Goal: Information Seeking & Learning: Learn about a topic

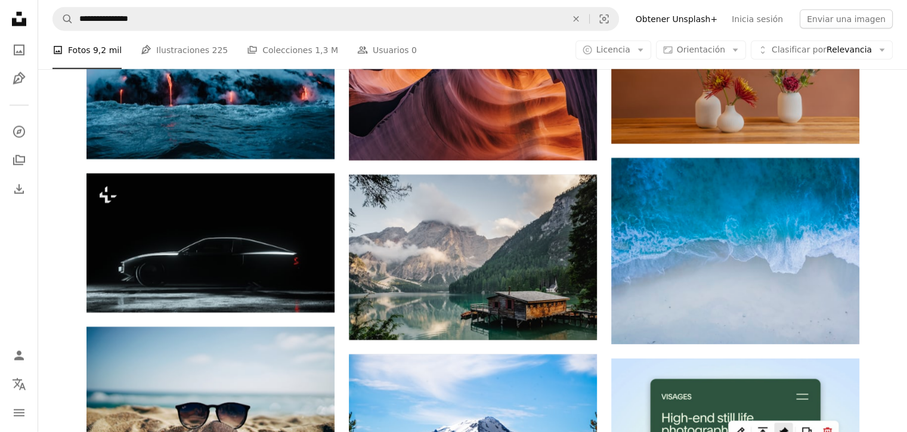
scroll to position [2979, 0]
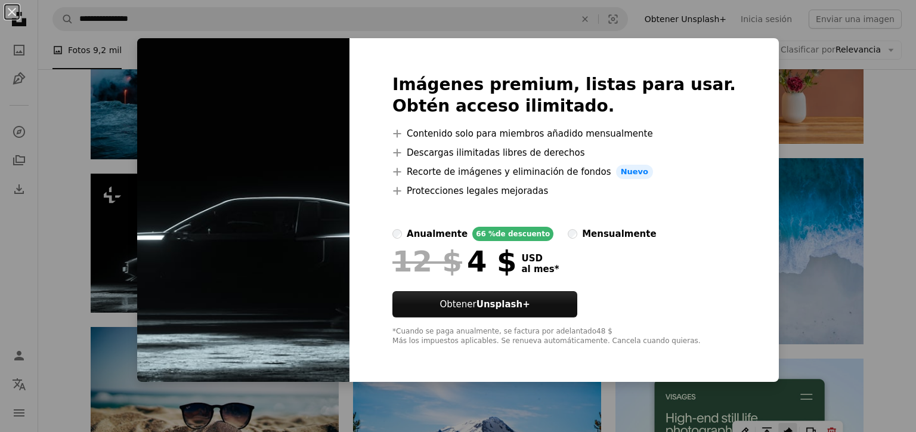
click at [794, 66] on div "An X shape Imágenes premium, listas para usar. Obtén acceso ilimitado. A plus s…" at bounding box center [458, 216] width 916 height 432
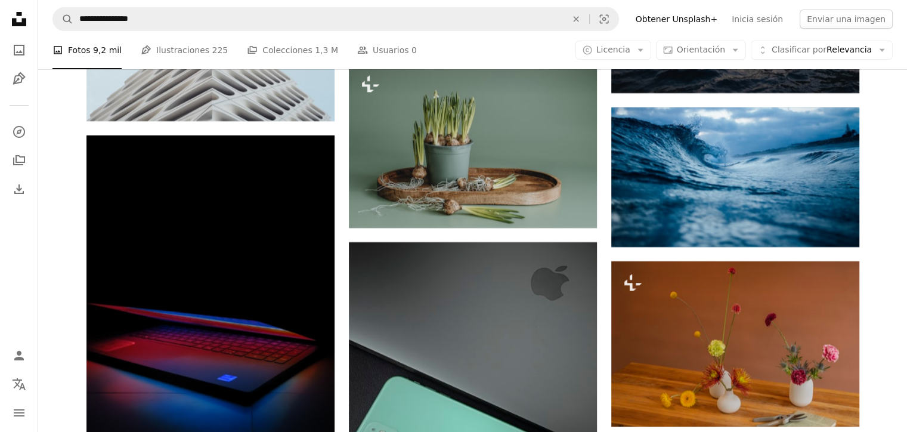
scroll to position [13573, 0]
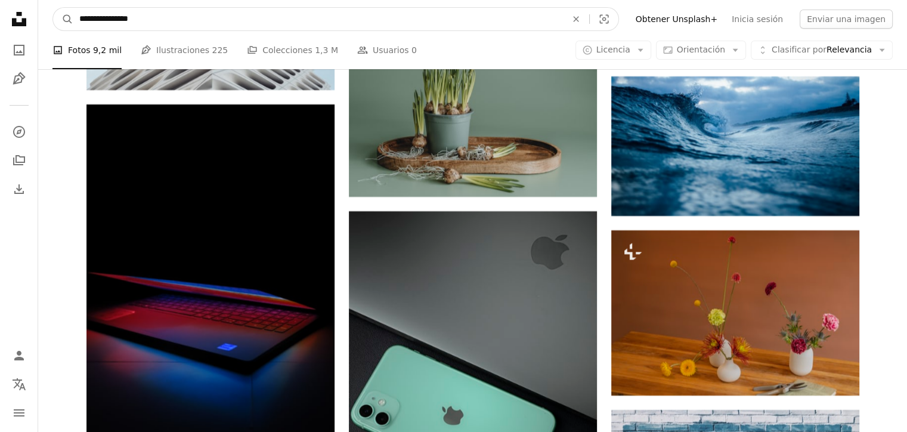
click at [525, 27] on input "**********" at bounding box center [318, 19] width 490 height 23
type input "**********"
click at [53, 8] on button "A magnifying glass" at bounding box center [63, 19] width 20 height 23
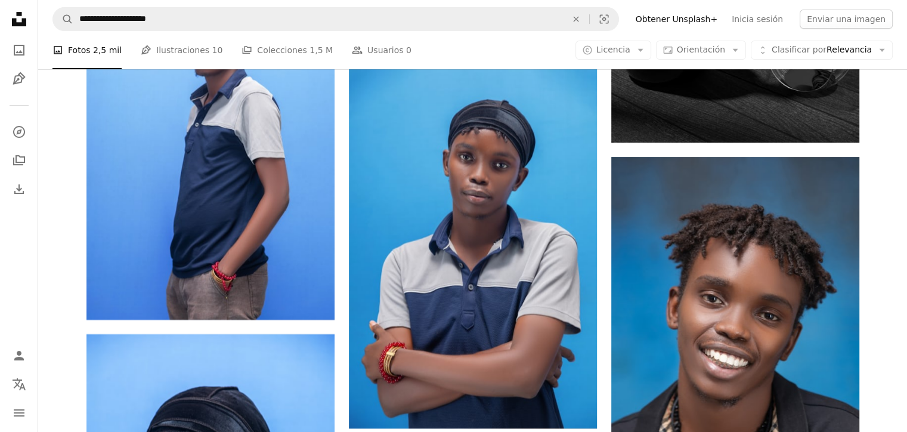
scroll to position [1782, 0]
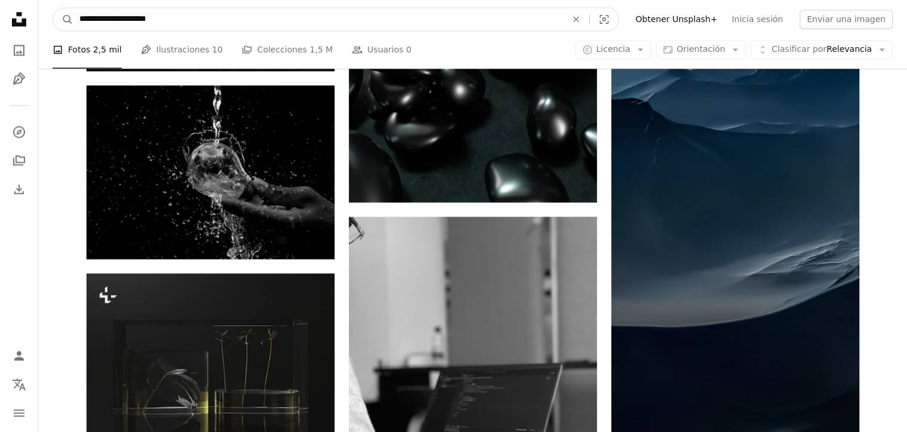
click at [467, 20] on input "**********" at bounding box center [318, 19] width 490 height 23
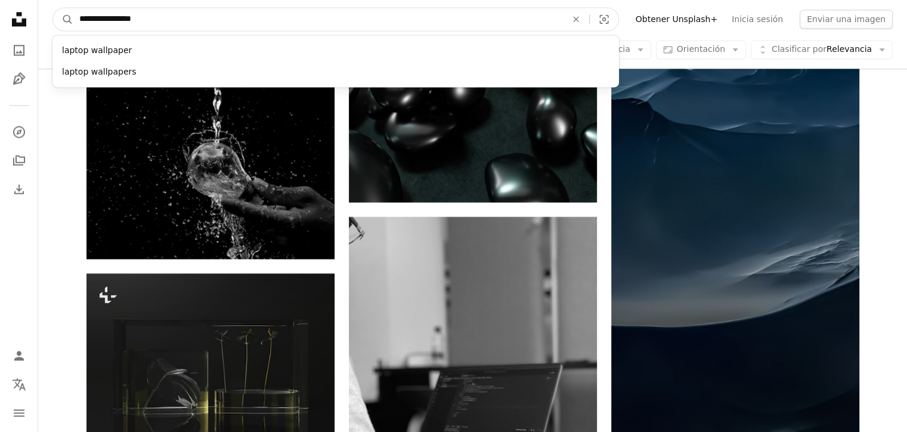
click at [53, 8] on button "A magnifying glass" at bounding box center [63, 19] width 20 height 23
type input "**********"
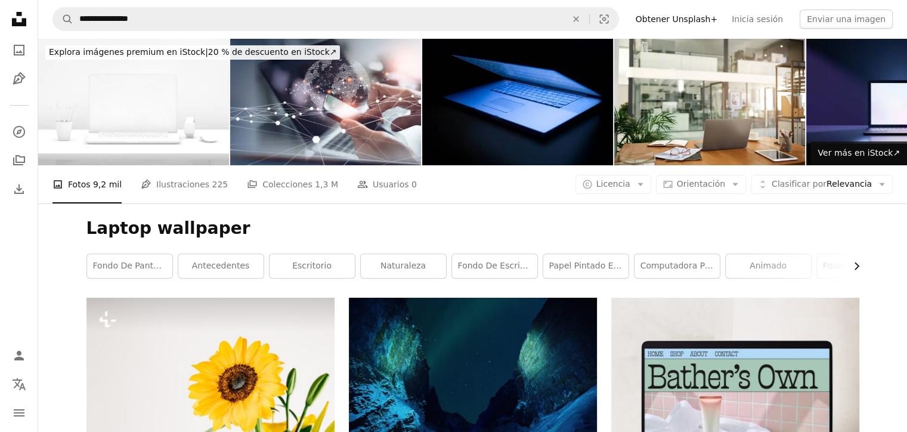
click at [851, 268] on icon "Chevron right" at bounding box center [856, 266] width 12 height 12
click at [597, 260] on link "animado" at bounding box center [589, 266] width 85 height 24
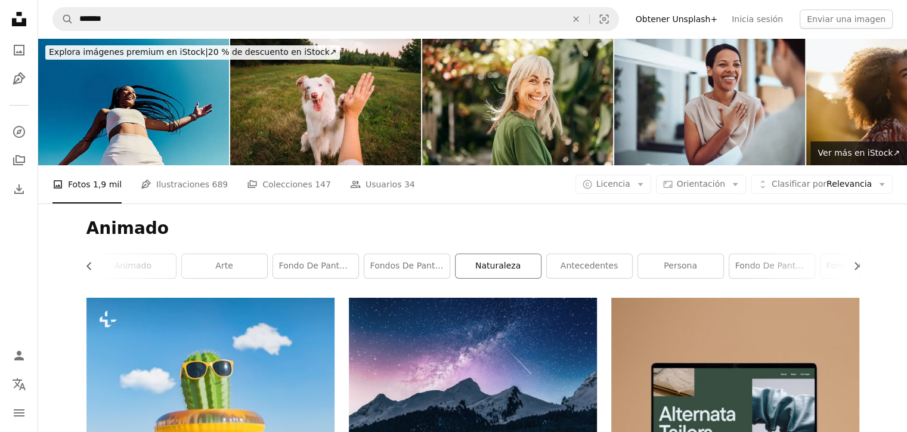
click at [500, 265] on link "naturaleza" at bounding box center [498, 266] width 85 height 24
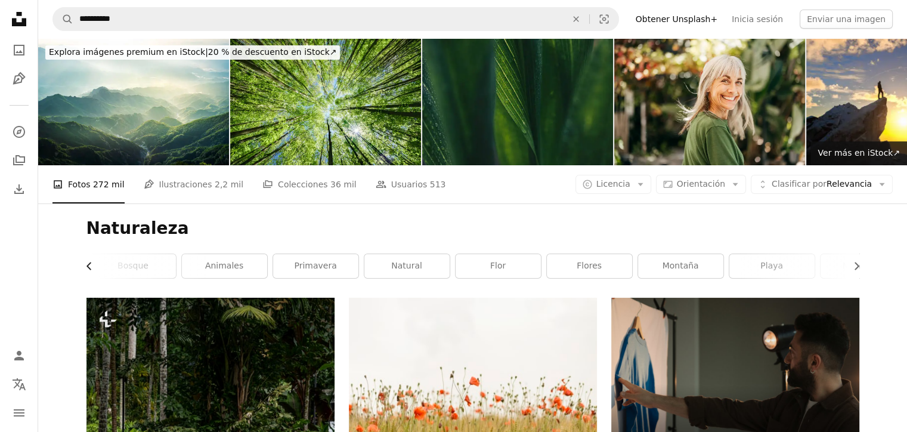
click at [89, 273] on button "Chevron left" at bounding box center [93, 266] width 14 height 24
click at [200, 258] on link "Fondo de escritorio" at bounding box center [220, 266] width 85 height 24
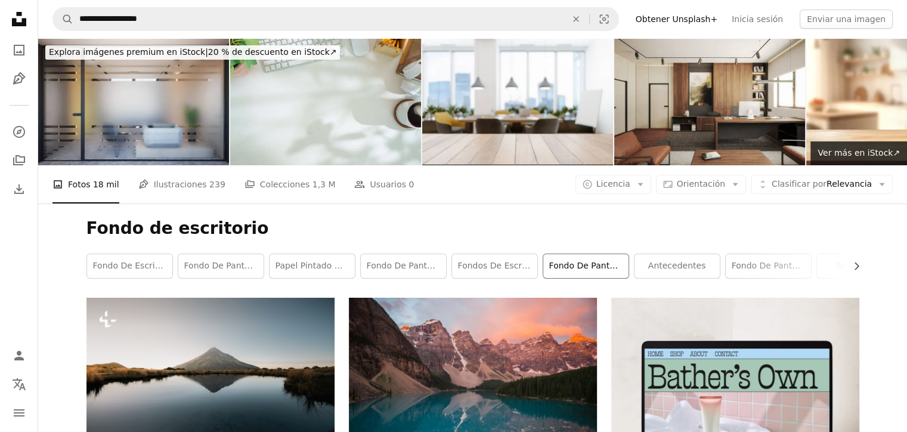
click at [594, 272] on link "fondo de pantalla mac" at bounding box center [585, 266] width 85 height 24
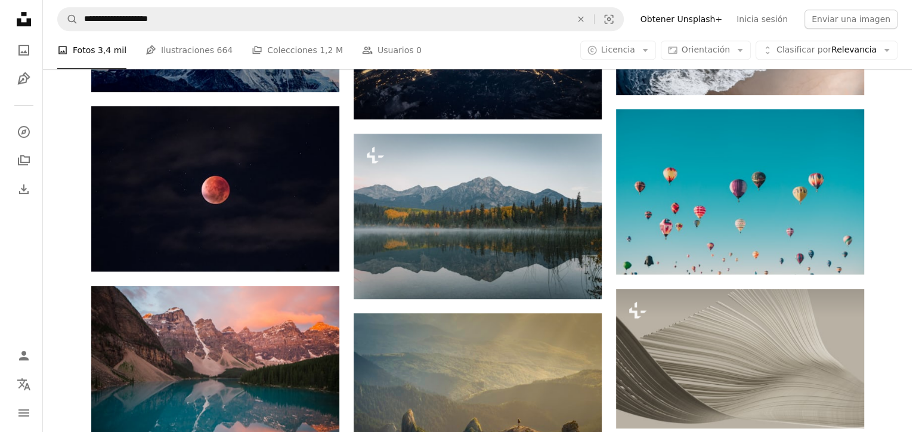
scroll to position [717, 0]
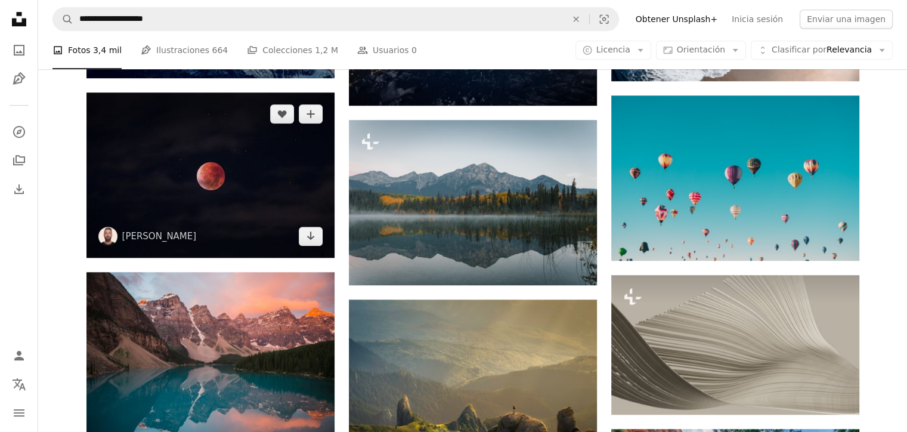
click at [272, 184] on img at bounding box center [210, 174] width 248 height 165
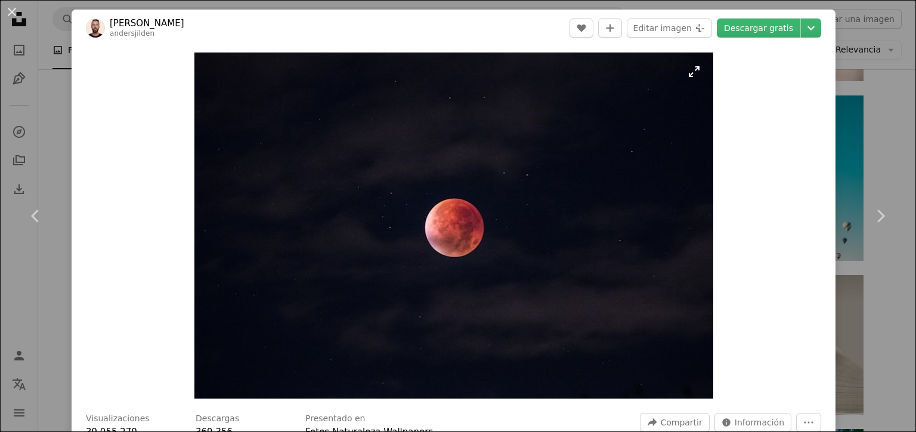
click at [463, 230] on img "Ampliar en esta imagen" at bounding box center [453, 225] width 519 height 346
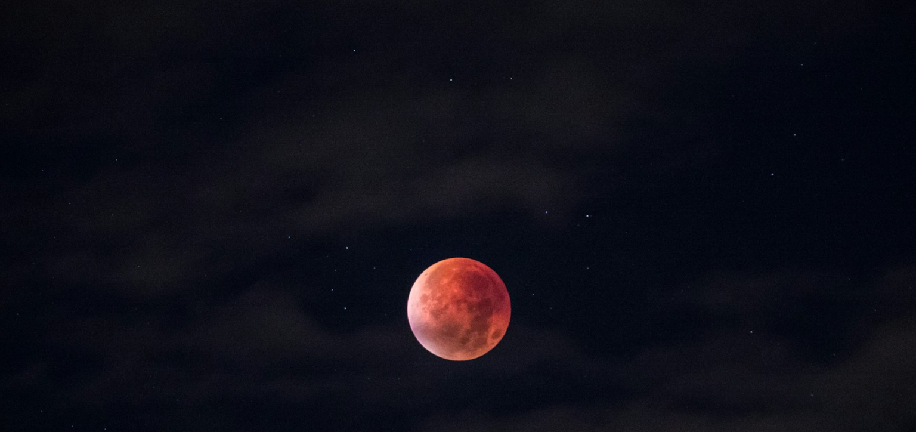
scroll to position [83, 0]
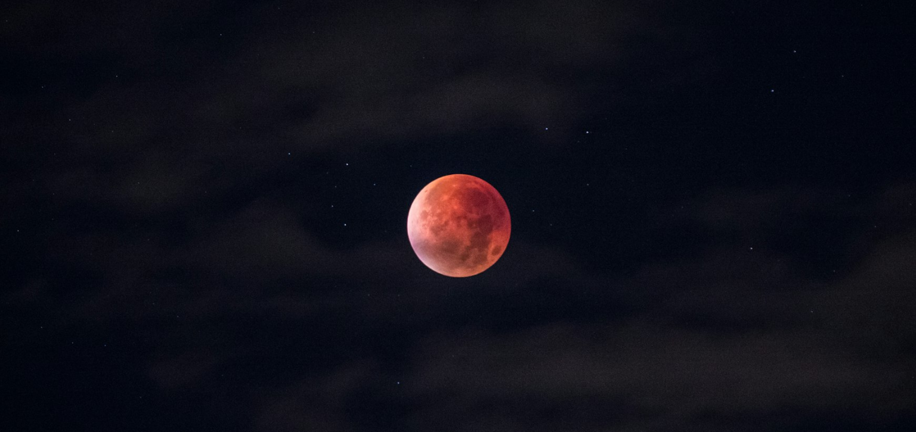
click at [463, 230] on img "Reducir el zoom en esta imagen" at bounding box center [457, 221] width 917 height 611
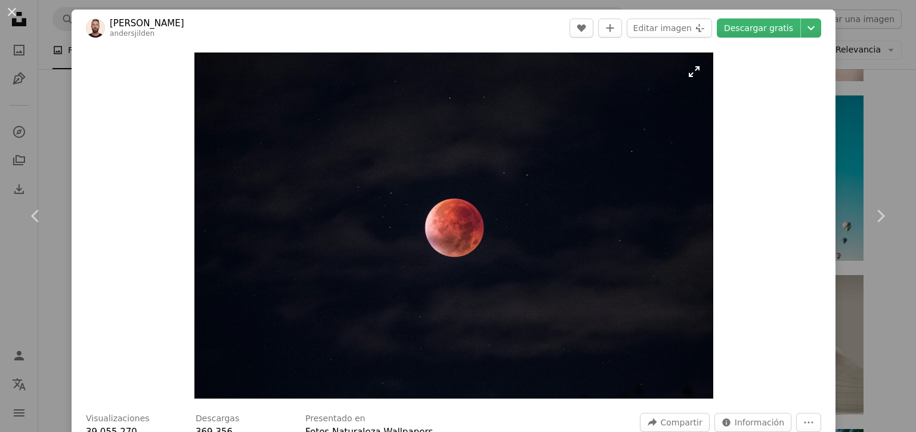
click at [463, 230] on img "Ampliar en esta imagen" at bounding box center [453, 225] width 519 height 346
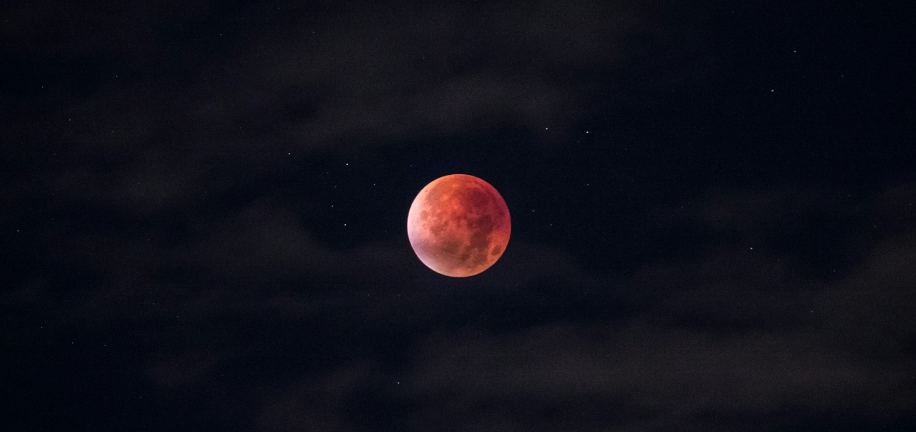
click at [463, 230] on img "Reducir el zoom en esta imagen" at bounding box center [457, 221] width 917 height 611
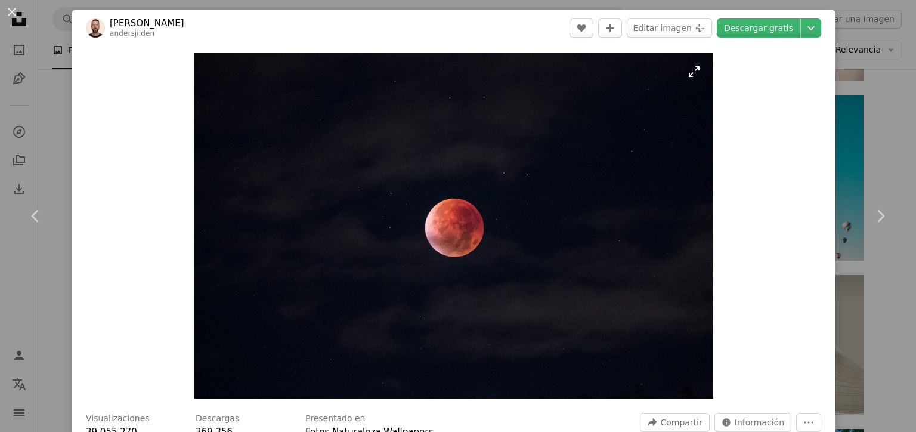
click at [463, 230] on img "Ampliar en esta imagen" at bounding box center [453, 225] width 519 height 346
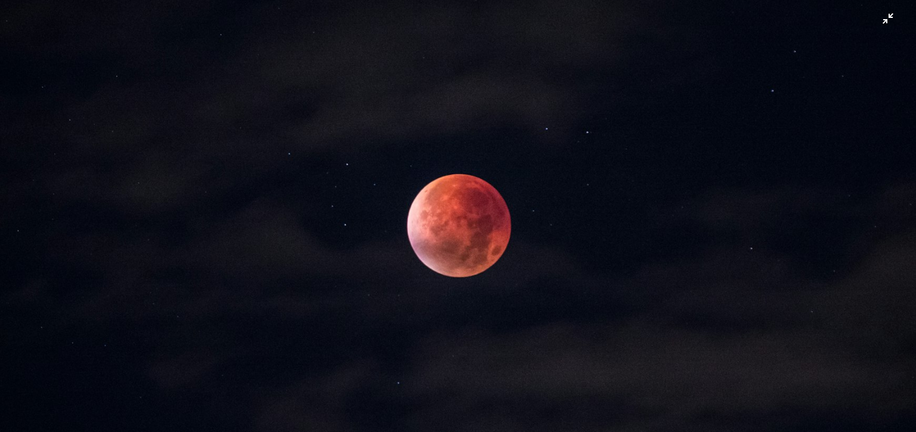
click at [880, 20] on img "Reducir el zoom en esta imagen" at bounding box center [457, 221] width 917 height 611
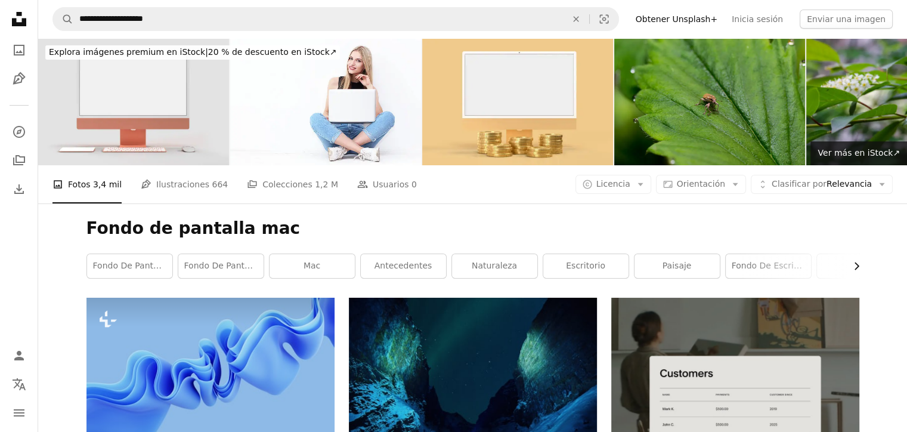
click at [858, 271] on icon "Chevron right" at bounding box center [856, 266] width 12 height 12
click at [858, 271] on link "inspiración" at bounding box center [815, 266] width 85 height 24
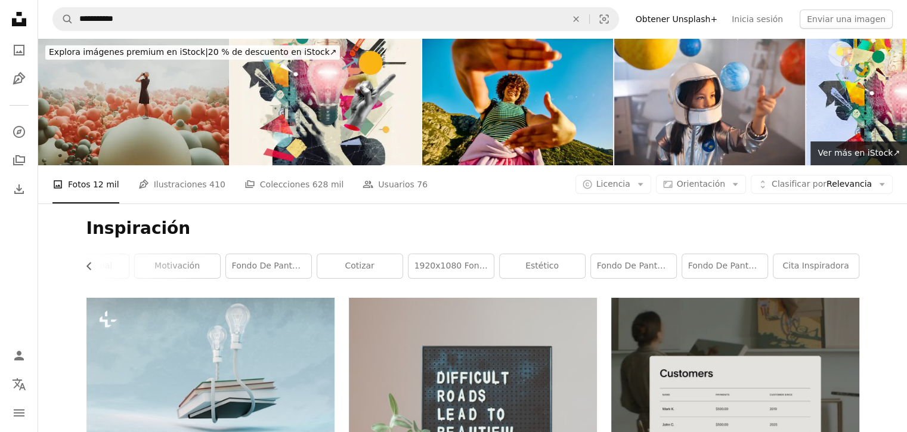
click at [587, 264] on div "Fondo de escritorio Fondo de pantalla 4k papel [PERSON_NAME] del ordenador port…" at bounding box center [472, 265] width 773 height 25
click at [541, 280] on div "Inspiración Chevron left Fondo de escritorio Fondo de pantalla 4k papel [PERSON…" at bounding box center [472, 250] width 801 height 94
click at [541, 252] on div "Inspiración Chevron left Fondo de escritorio Fondo de pantalla 4k papel [PERSON…" at bounding box center [472, 250] width 801 height 94
click at [543, 258] on link "estético" at bounding box center [542, 266] width 85 height 24
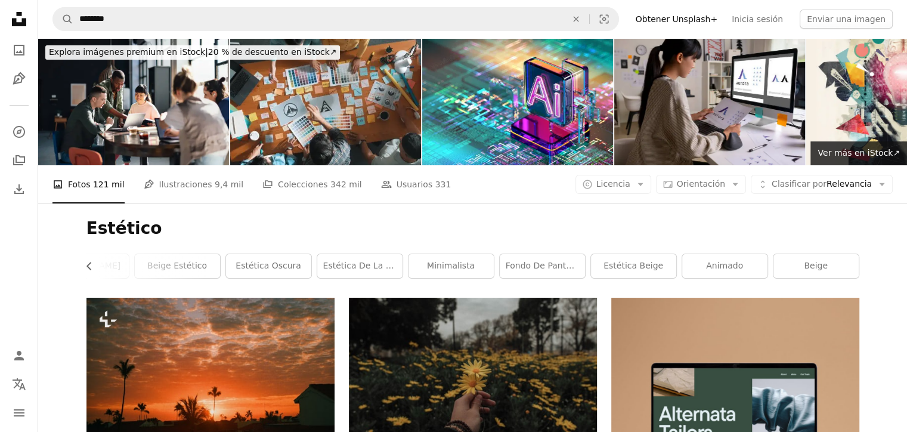
scroll to position [7, 0]
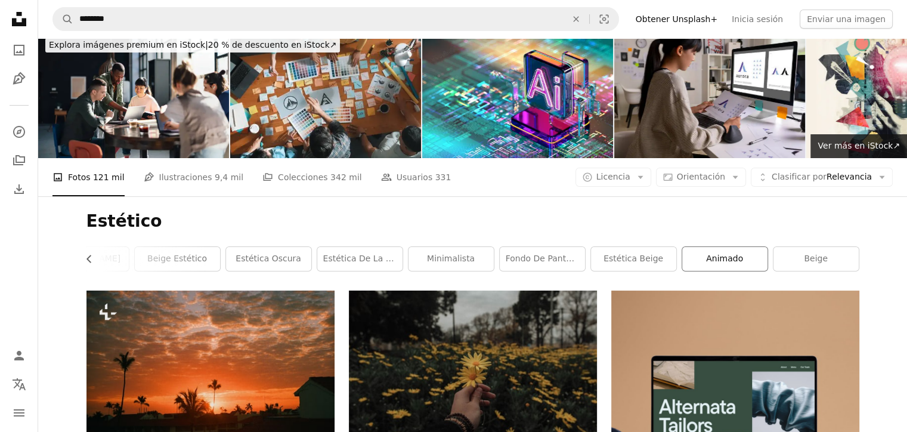
click at [717, 253] on link "animado" at bounding box center [724, 259] width 85 height 24
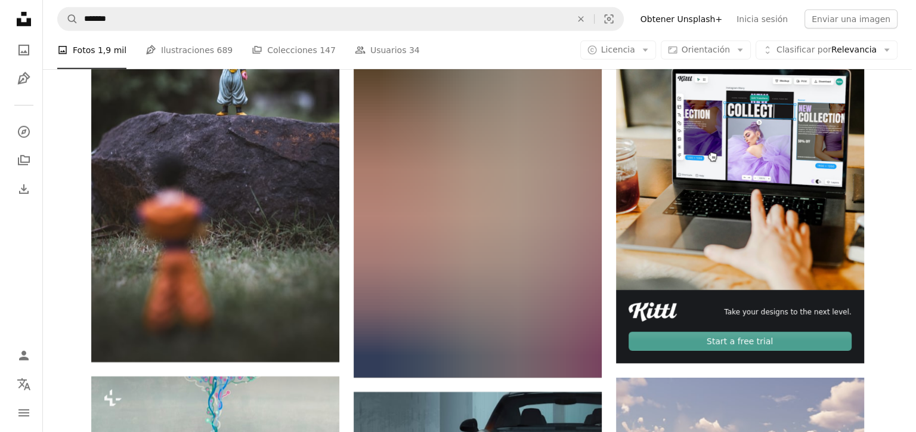
scroll to position [4054, 0]
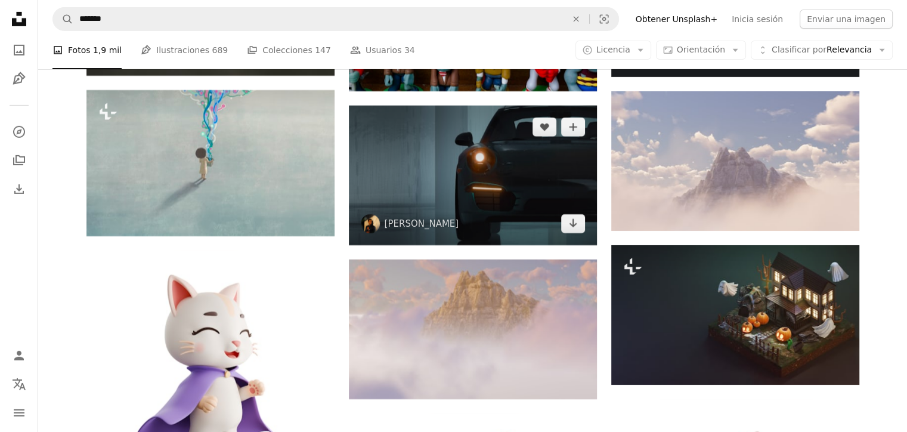
click at [513, 194] on img at bounding box center [473, 176] width 248 height 140
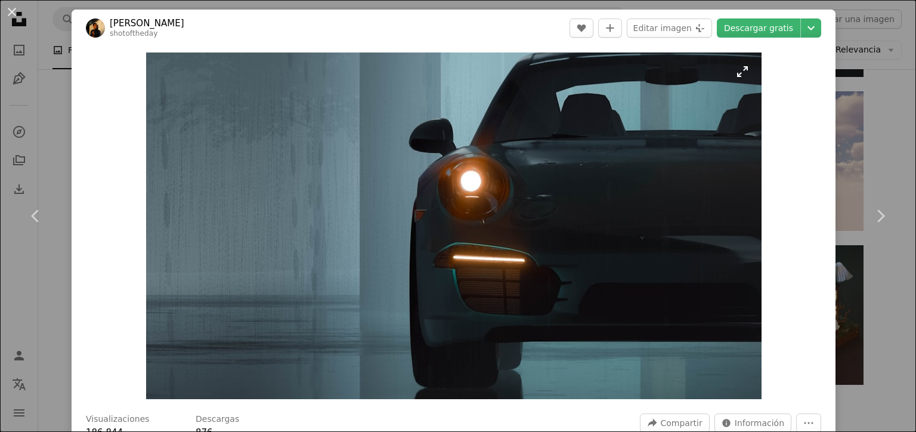
click at [620, 148] on img "Ampliar en esta imagen" at bounding box center [453, 225] width 615 height 346
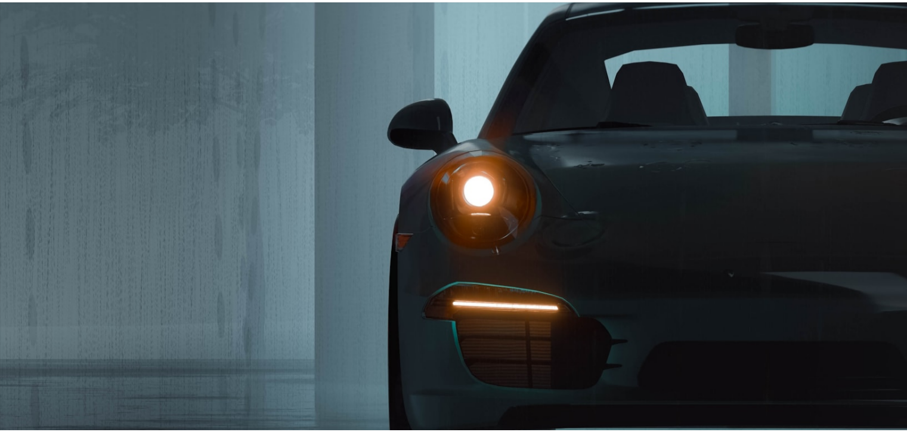
scroll to position [37, 0]
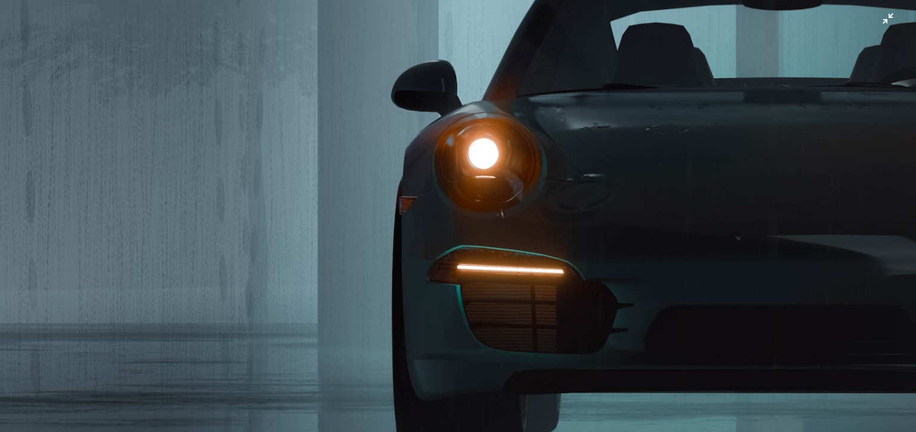
drag, startPoint x: 620, startPoint y: 148, endPoint x: 525, endPoint y: 168, distance: 97.5
click at [525, 168] on img "Reducir el zoom en esta imagen" at bounding box center [457, 220] width 917 height 516
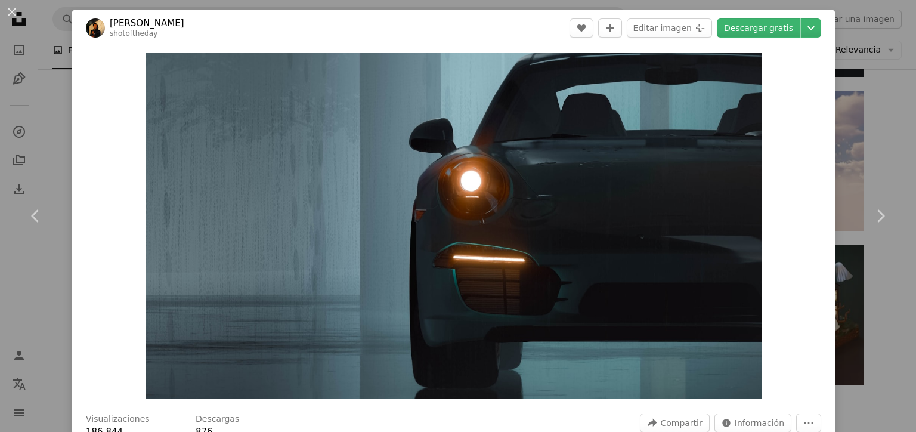
click at [893, 60] on div "An X shape Chevron left Chevron right [PERSON_NAME] shotoftheday A heart A plus…" at bounding box center [458, 216] width 916 height 432
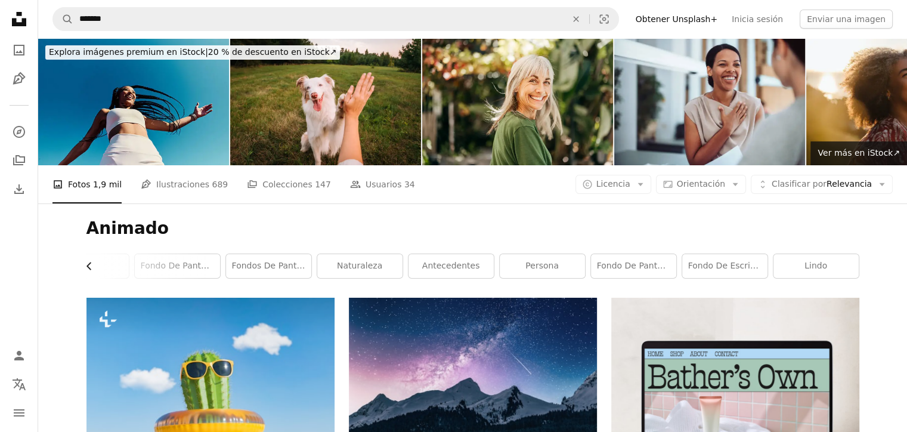
click at [88, 262] on icon "Chevron left" at bounding box center [89, 266] width 12 height 12
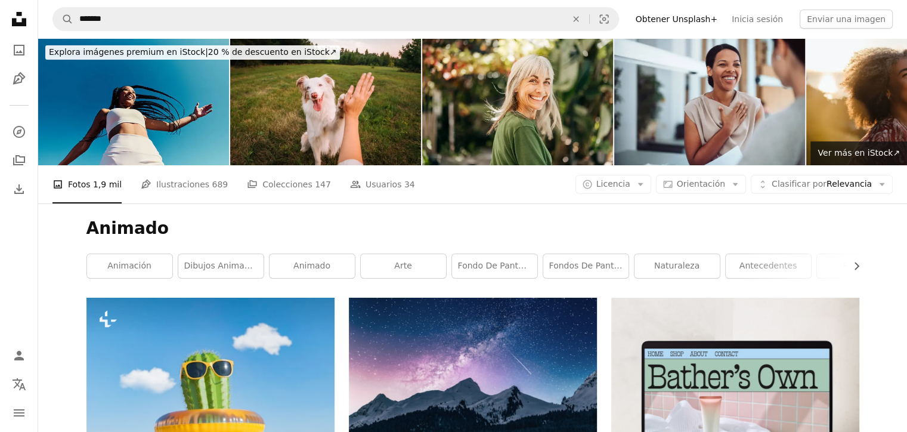
click at [88, 262] on link "animación" at bounding box center [129, 266] width 85 height 24
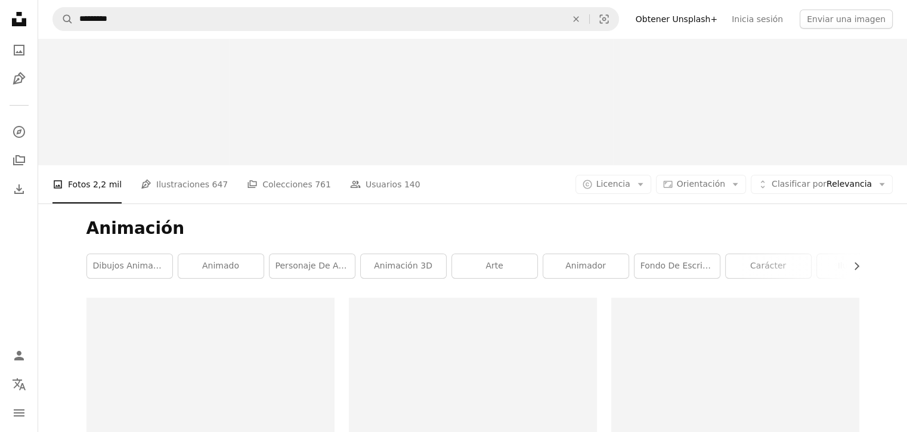
click at [88, 262] on link "dibujos animados" at bounding box center [129, 266] width 85 height 24
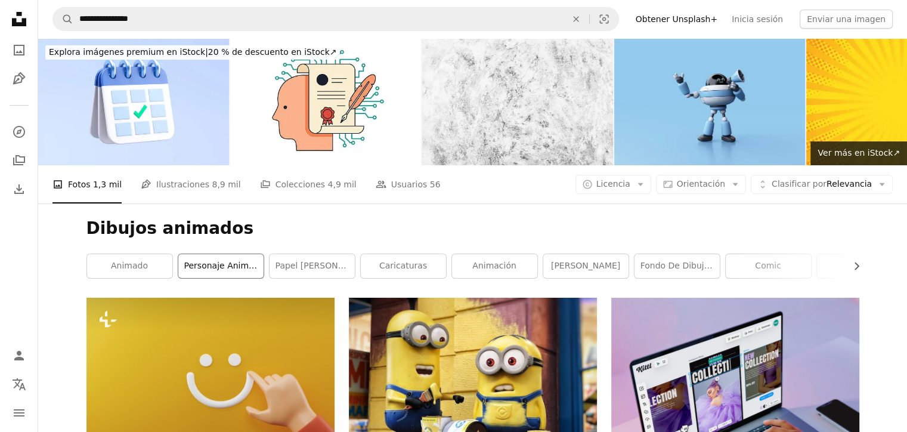
click at [219, 270] on link "personaje animado" at bounding box center [220, 266] width 85 height 24
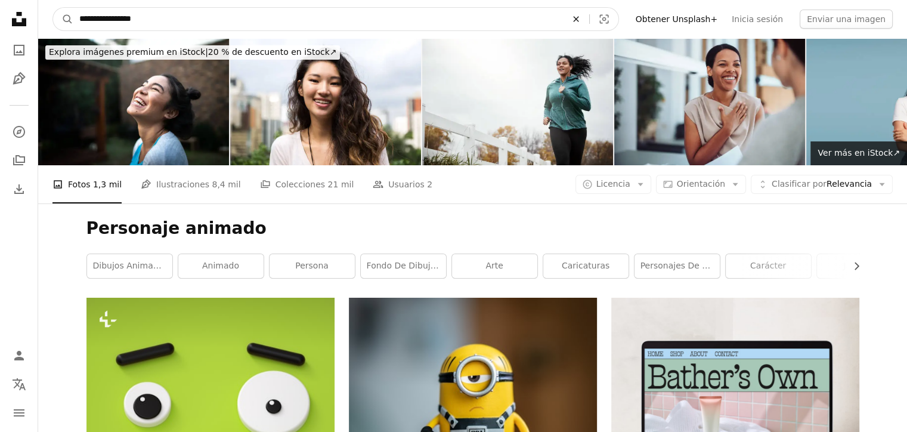
click at [589, 11] on button "An X shape" at bounding box center [576, 19] width 26 height 23
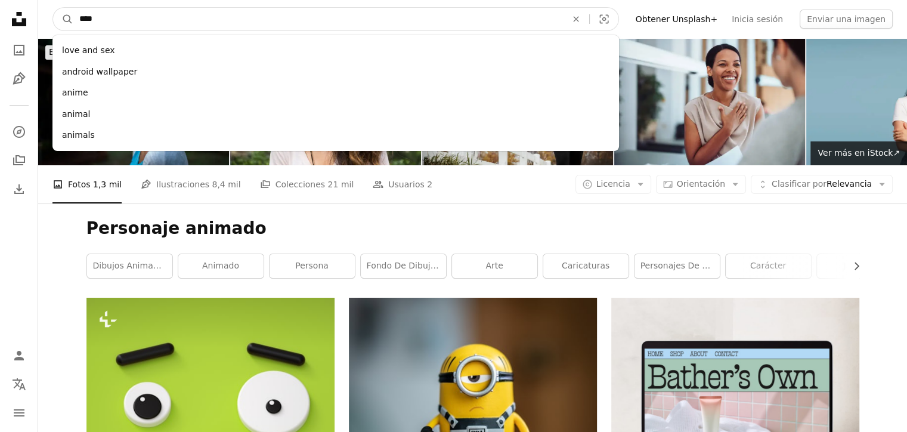
type input "*****"
click button "A magnifying glass" at bounding box center [63, 19] width 20 height 23
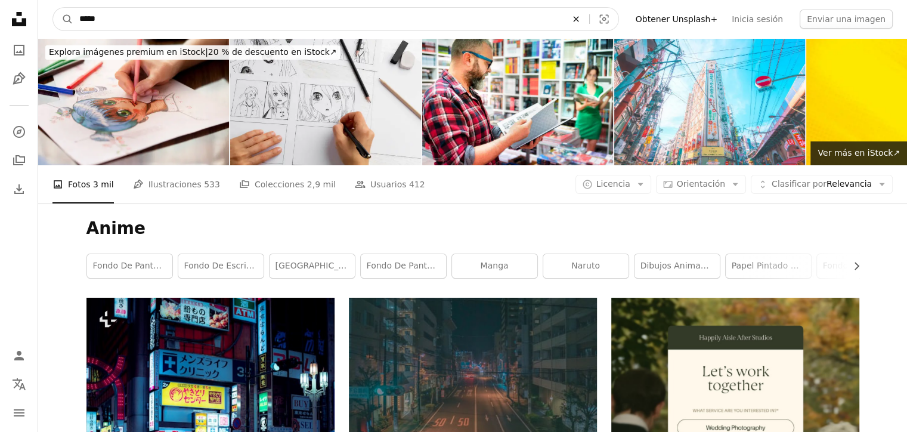
click at [589, 17] on icon "An X shape" at bounding box center [576, 19] width 26 height 10
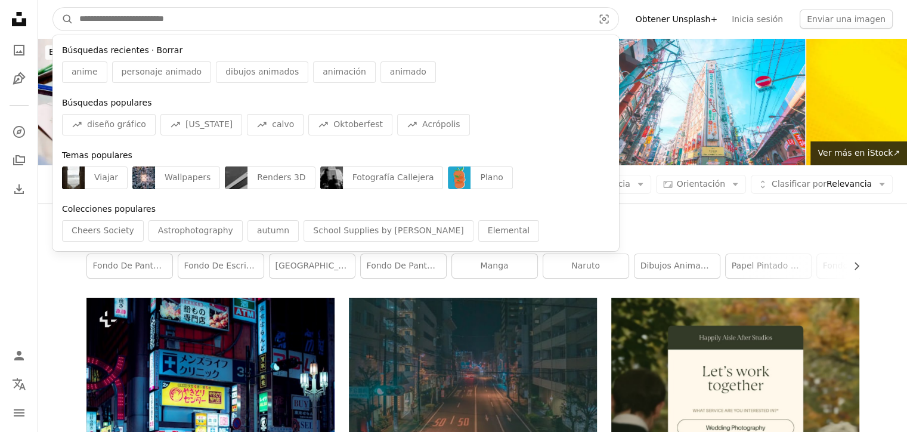
click at [159, 45] on button "Borrar" at bounding box center [169, 51] width 26 height 12
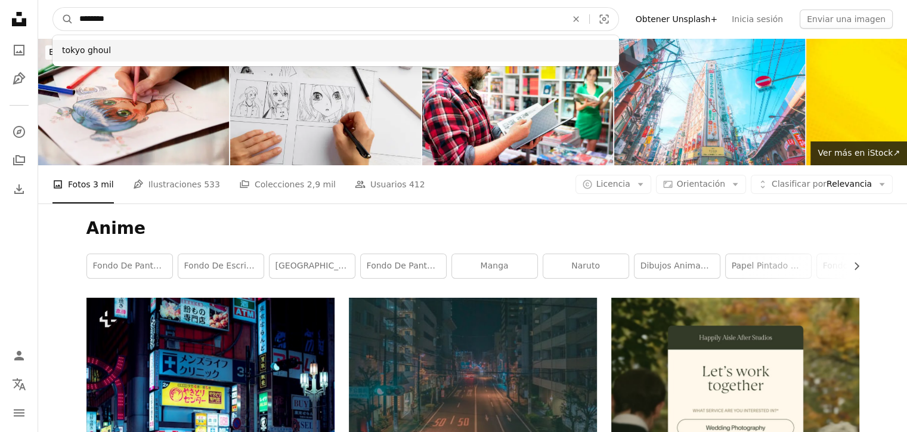
type input "********"
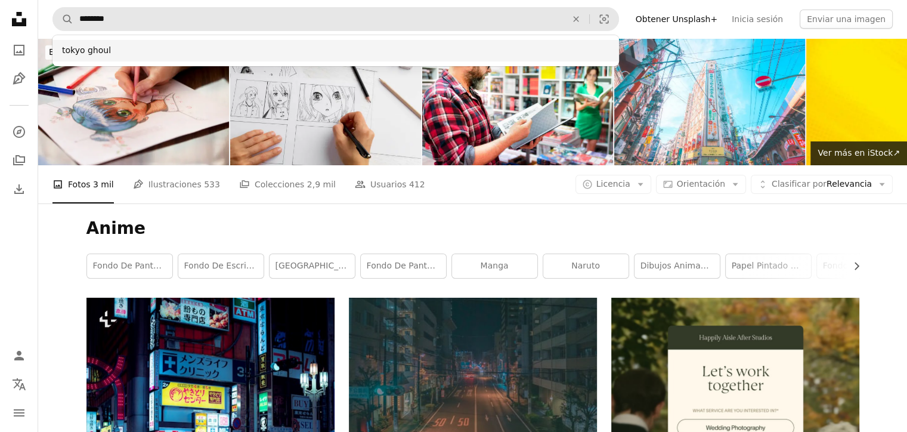
click at [200, 47] on div "tokyo ghoul" at bounding box center [335, 50] width 566 height 21
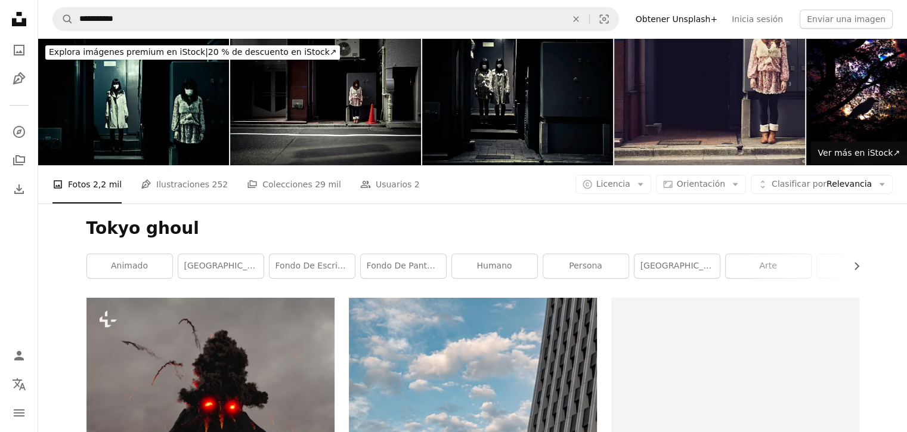
click at [200, 47] on div "Explora imágenes premium en iStock | 20 % de descuento en iStock ↗" at bounding box center [192, 52] width 295 height 14
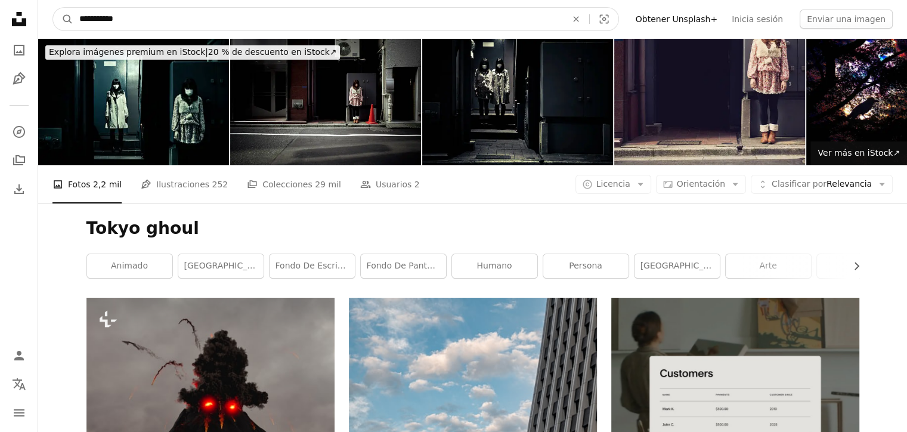
click at [563, 13] on input "**********" at bounding box center [318, 19] width 490 height 23
click at [589, 20] on icon "An X shape" at bounding box center [576, 19] width 26 height 10
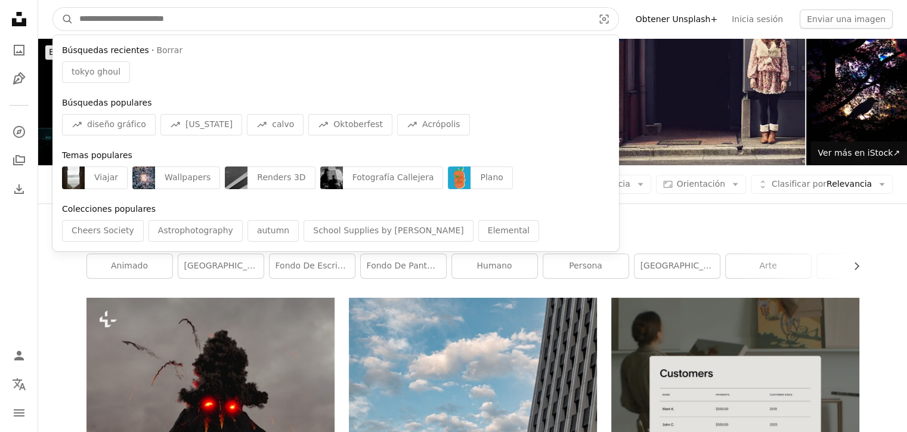
click at [160, 44] on div "Búsquedas recientes · Borrar tokyo ghoul" at bounding box center [335, 64] width 566 height 48
click at [157, 49] on button "Borrar" at bounding box center [169, 51] width 26 height 12
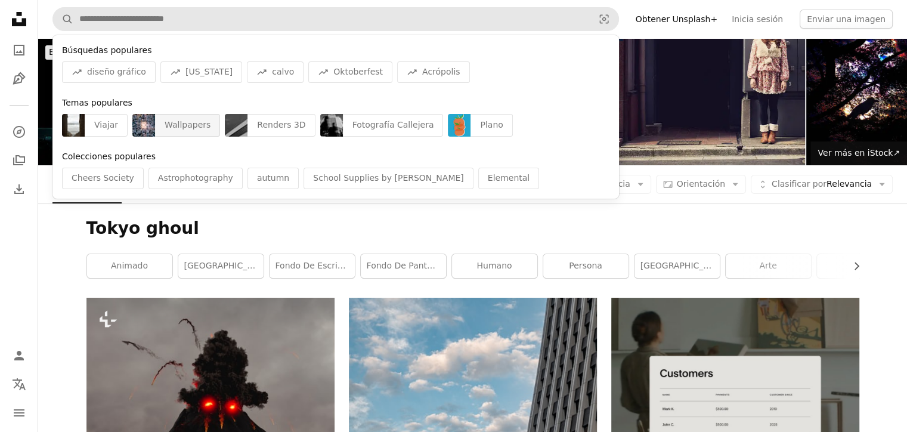
click at [197, 123] on div "Wallpapers" at bounding box center [187, 125] width 65 height 23
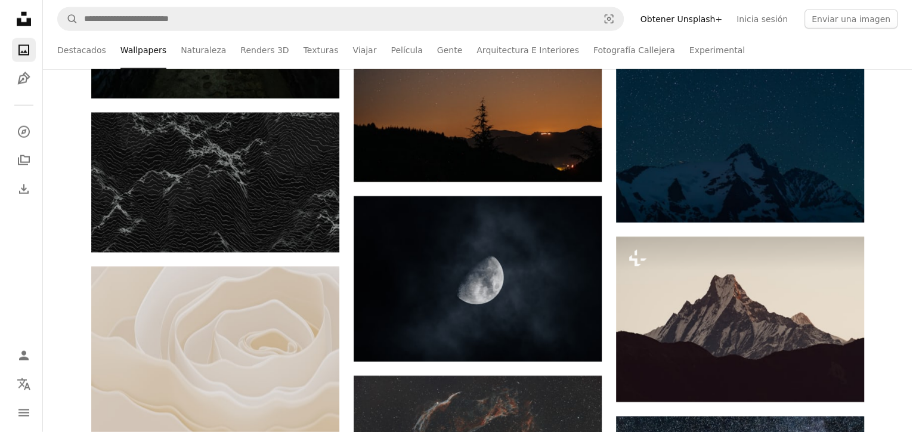
scroll to position [12211, 0]
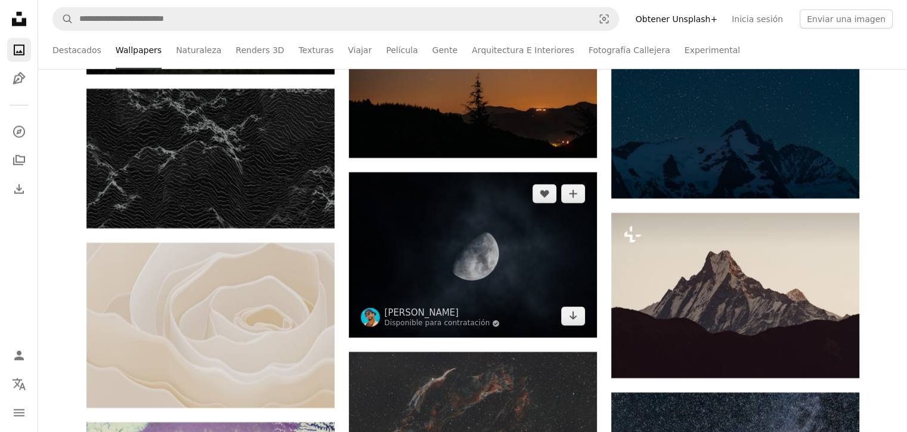
click at [512, 267] on img at bounding box center [473, 254] width 248 height 165
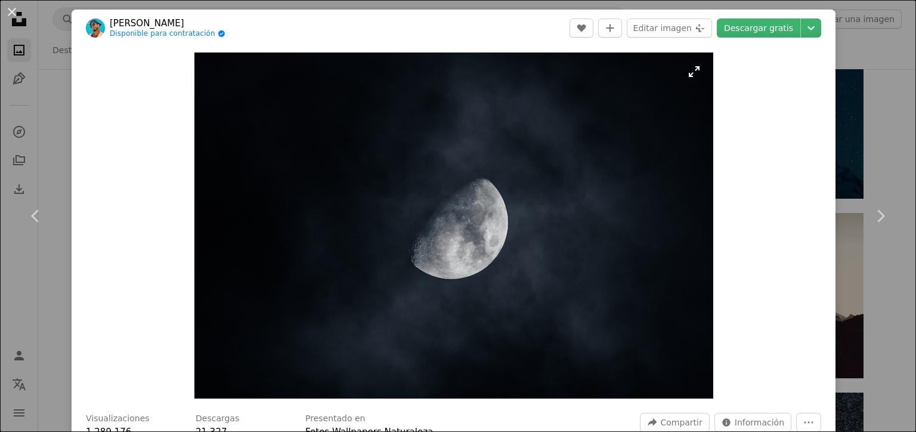
click at [527, 231] on img "Ampliar en esta imagen" at bounding box center [453, 225] width 519 height 346
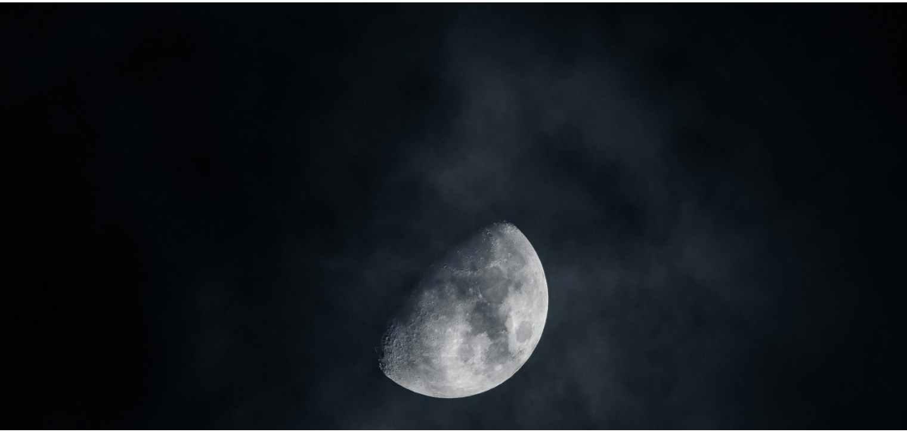
scroll to position [83, 0]
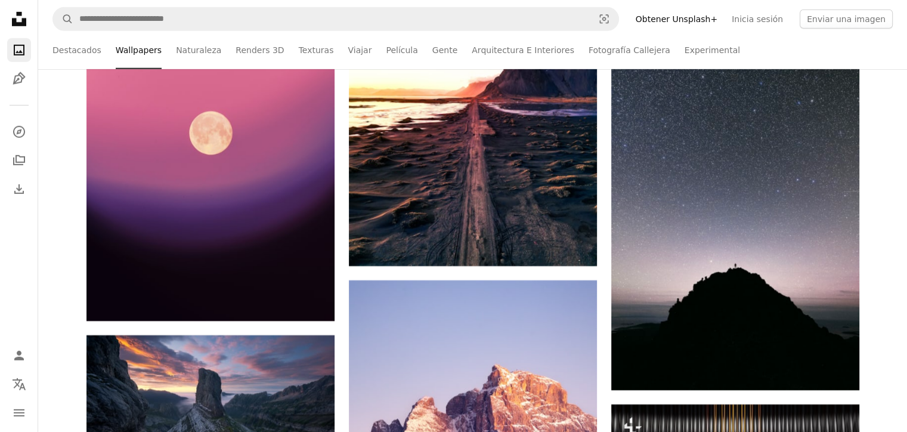
scroll to position [17363, 0]
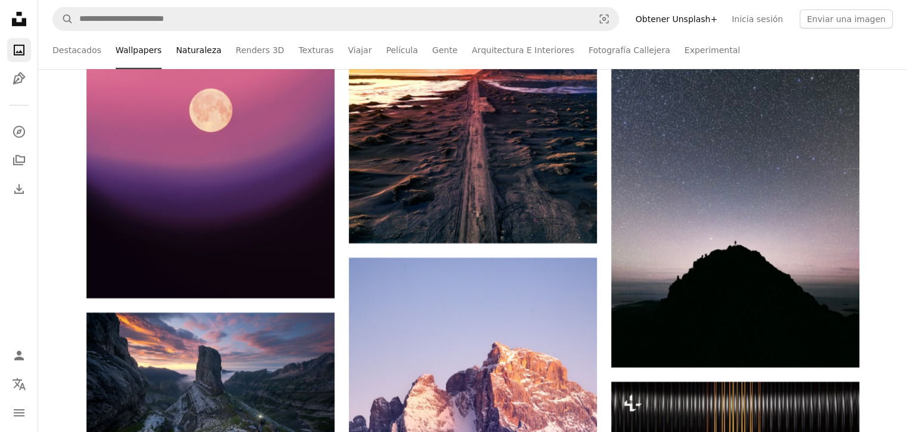
click at [196, 45] on link "Naturaleza" at bounding box center [198, 50] width 45 height 38
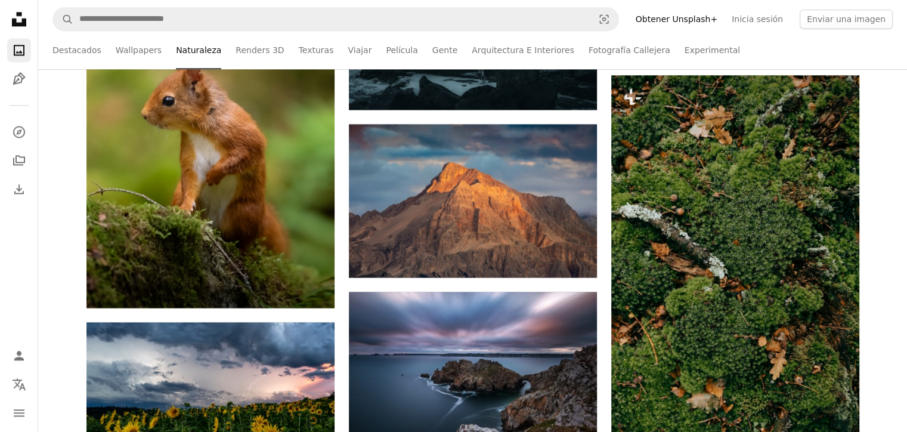
scroll to position [6698, 0]
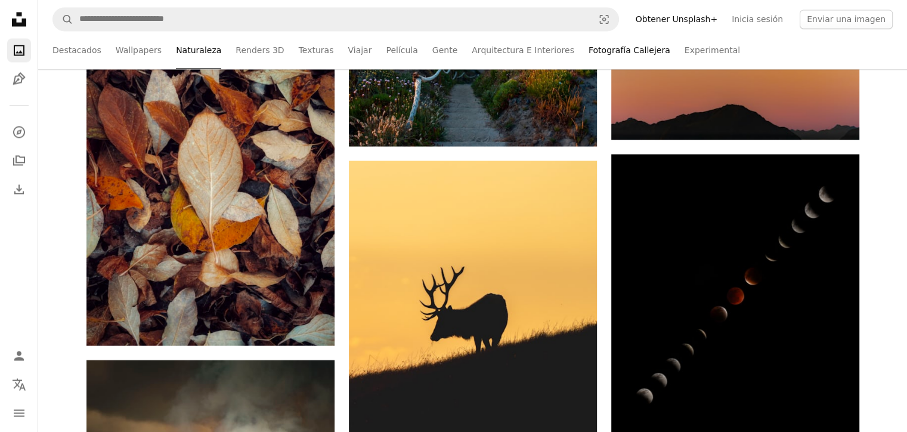
click at [588, 51] on link "Fotografía Callejera" at bounding box center [629, 50] width 82 height 38
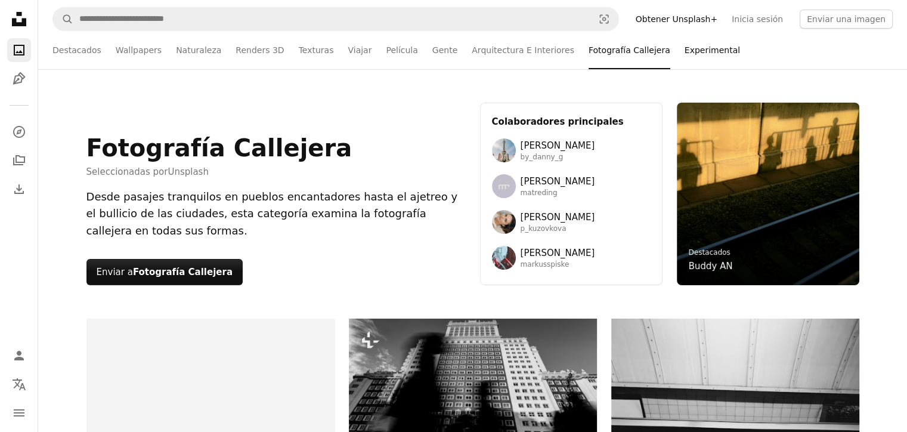
click at [684, 55] on link "Experimental" at bounding box center [711, 50] width 55 height 38
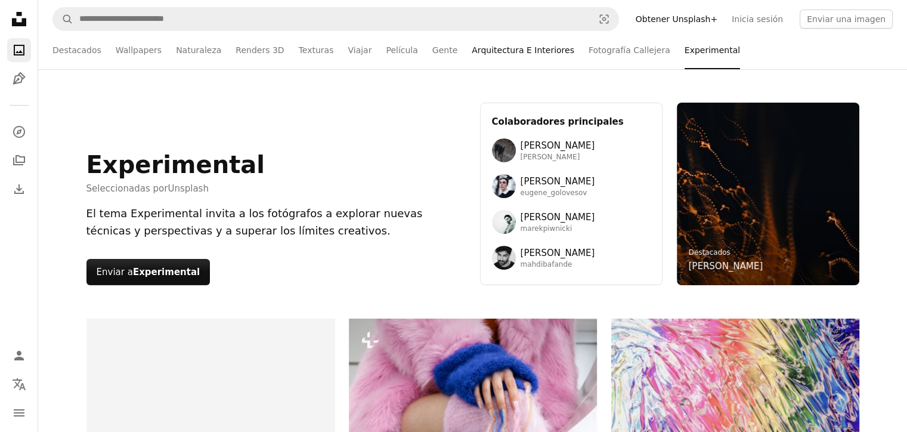
click at [522, 49] on link "Arquitectura E Interiores" at bounding box center [523, 50] width 103 height 38
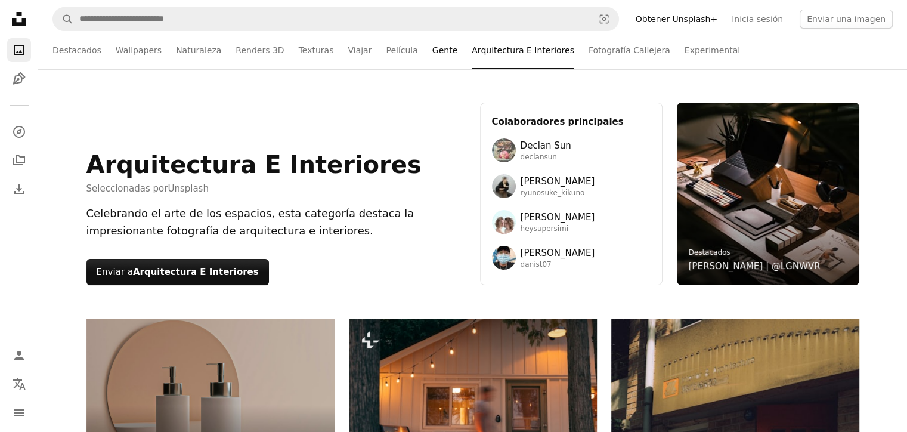
click at [432, 48] on link "Gente" at bounding box center [444, 50] width 25 height 38
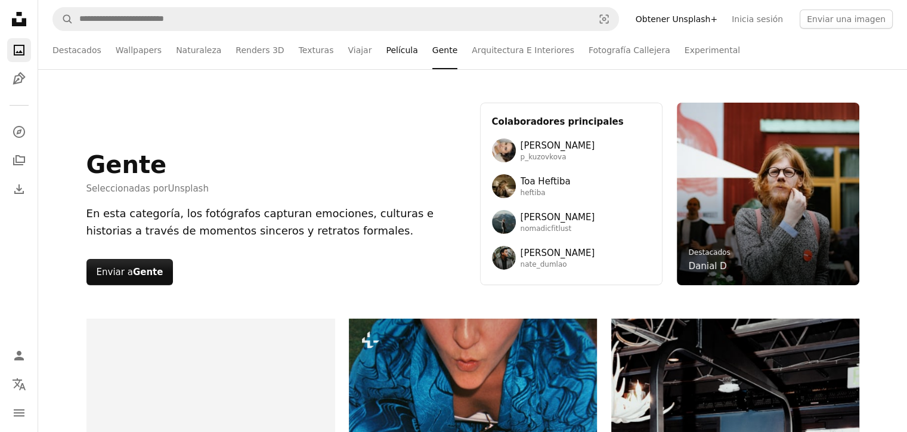
click at [386, 53] on link "Película" at bounding box center [402, 50] width 32 height 38
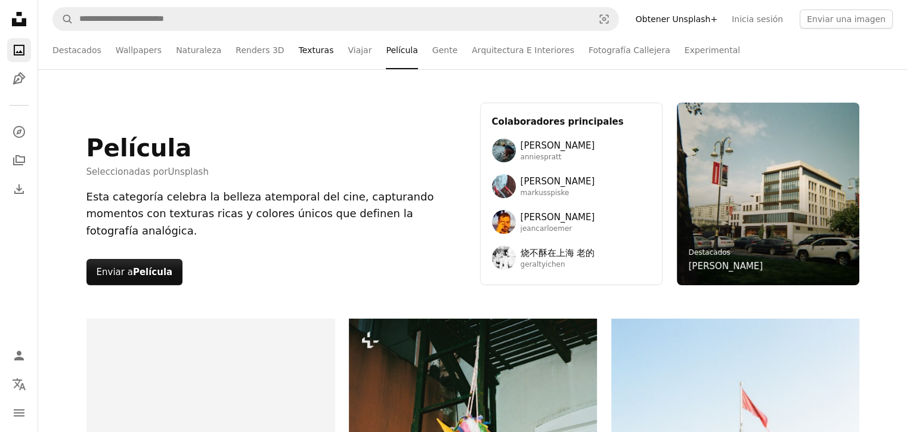
click at [303, 58] on link "Texturas" at bounding box center [316, 50] width 35 height 38
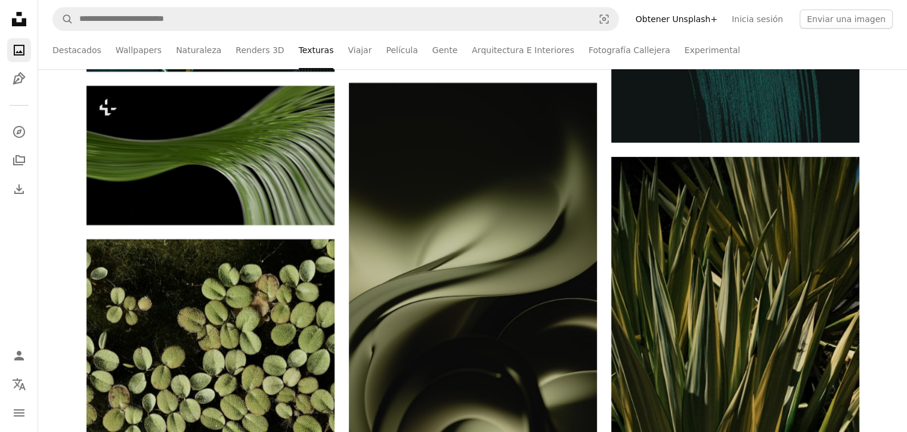
scroll to position [5045, 0]
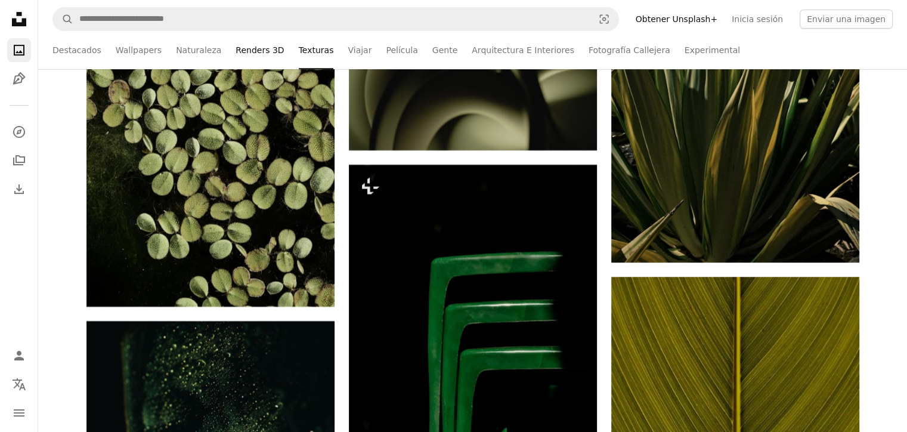
click at [248, 55] on link "Renders 3D" at bounding box center [260, 50] width 48 height 38
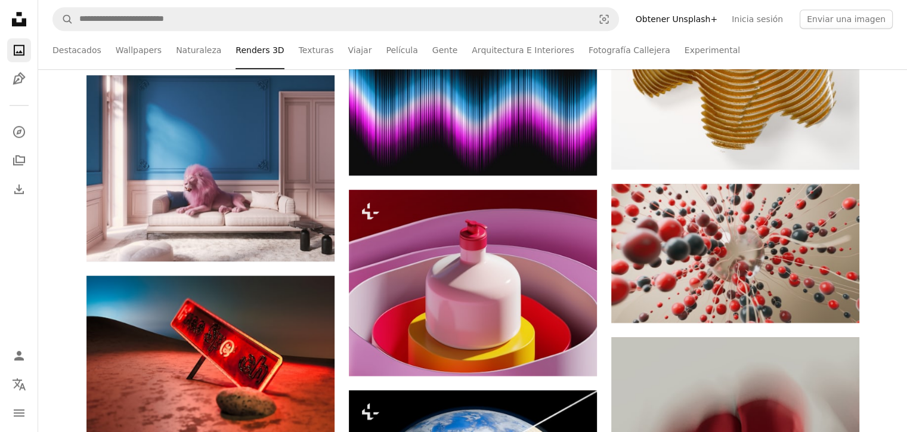
scroll to position [549, 0]
